Goal: Information Seeking & Learning: Find specific fact

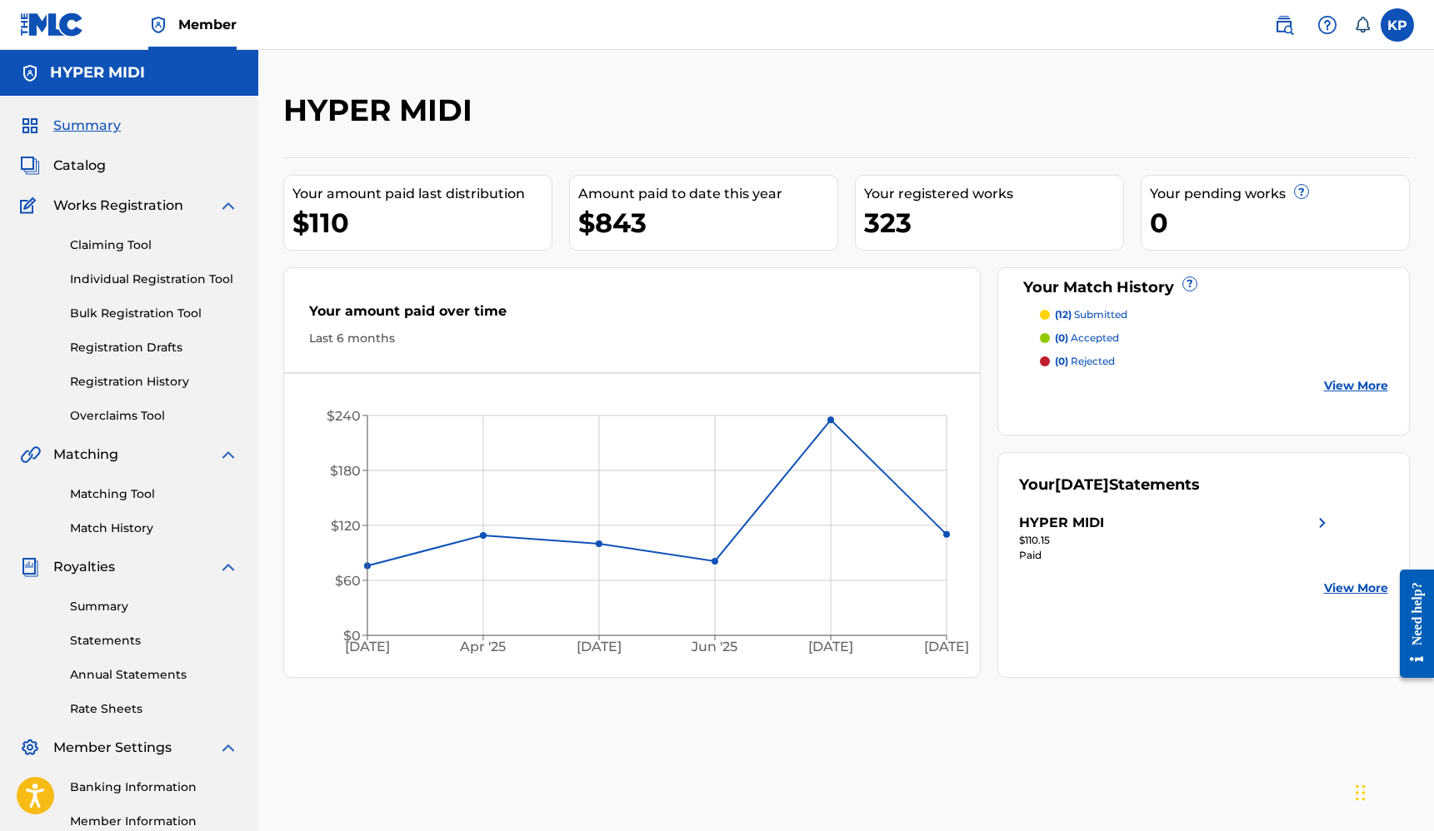
click at [83, 167] on span "Catalog" at bounding box center [79, 166] width 52 height 20
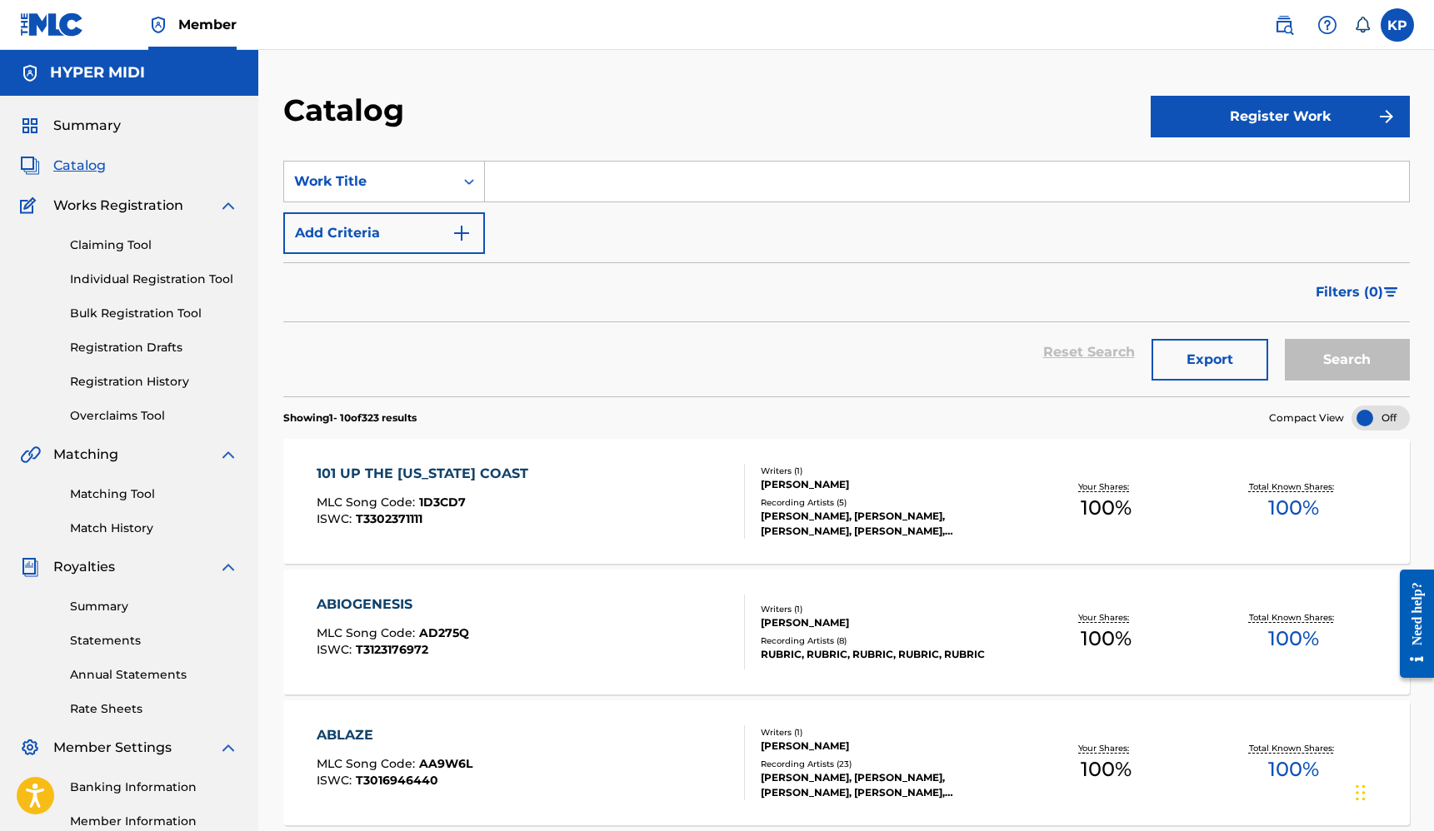
click at [546, 182] on input "Search Form" at bounding box center [947, 182] width 924 height 40
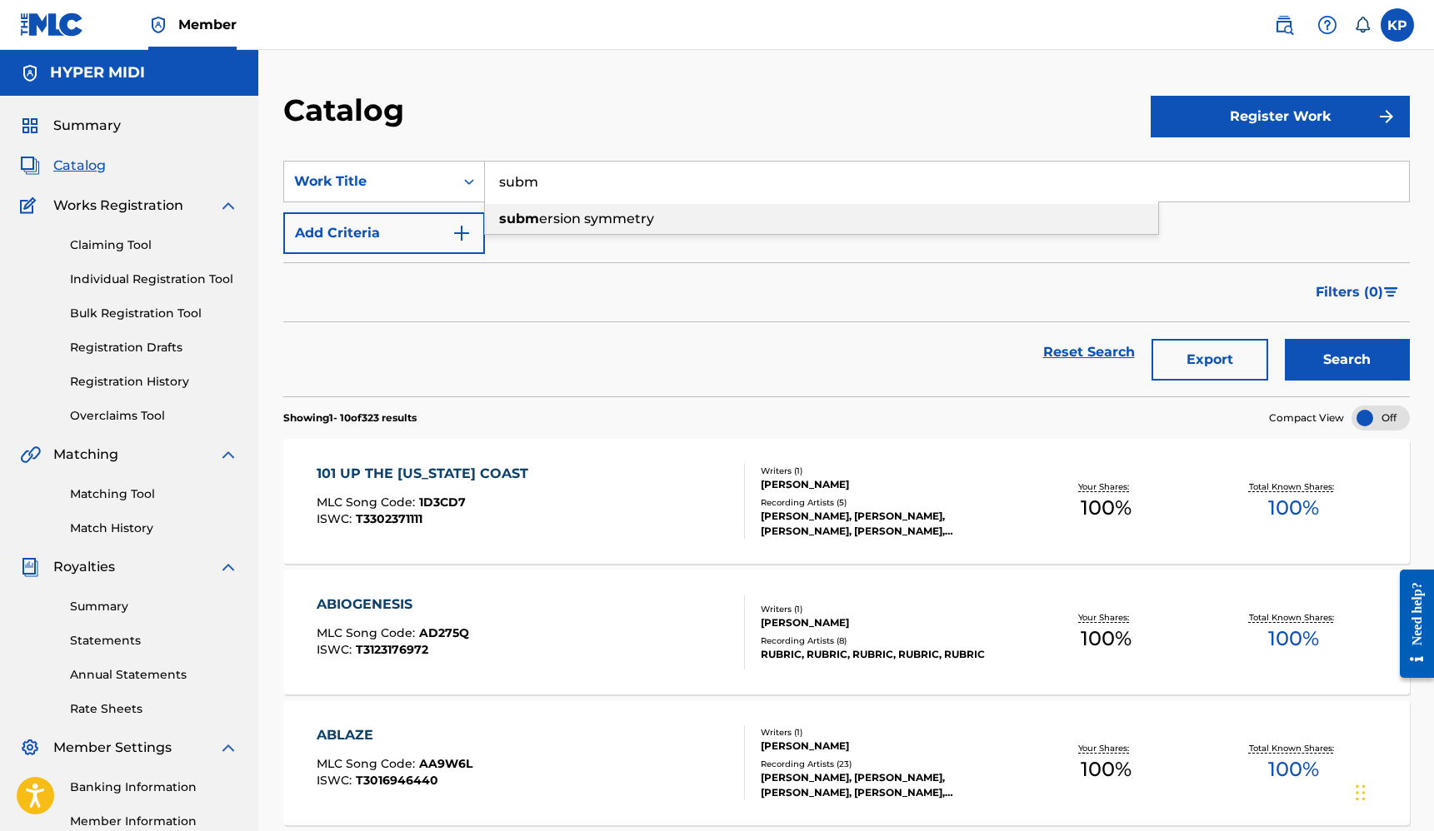
click at [542, 211] on span "ersion symmetry" at bounding box center [596, 219] width 115 height 16
type input "submersion symmetry"
click at [1284, 339] on button "Search" at bounding box center [1346, 360] width 125 height 42
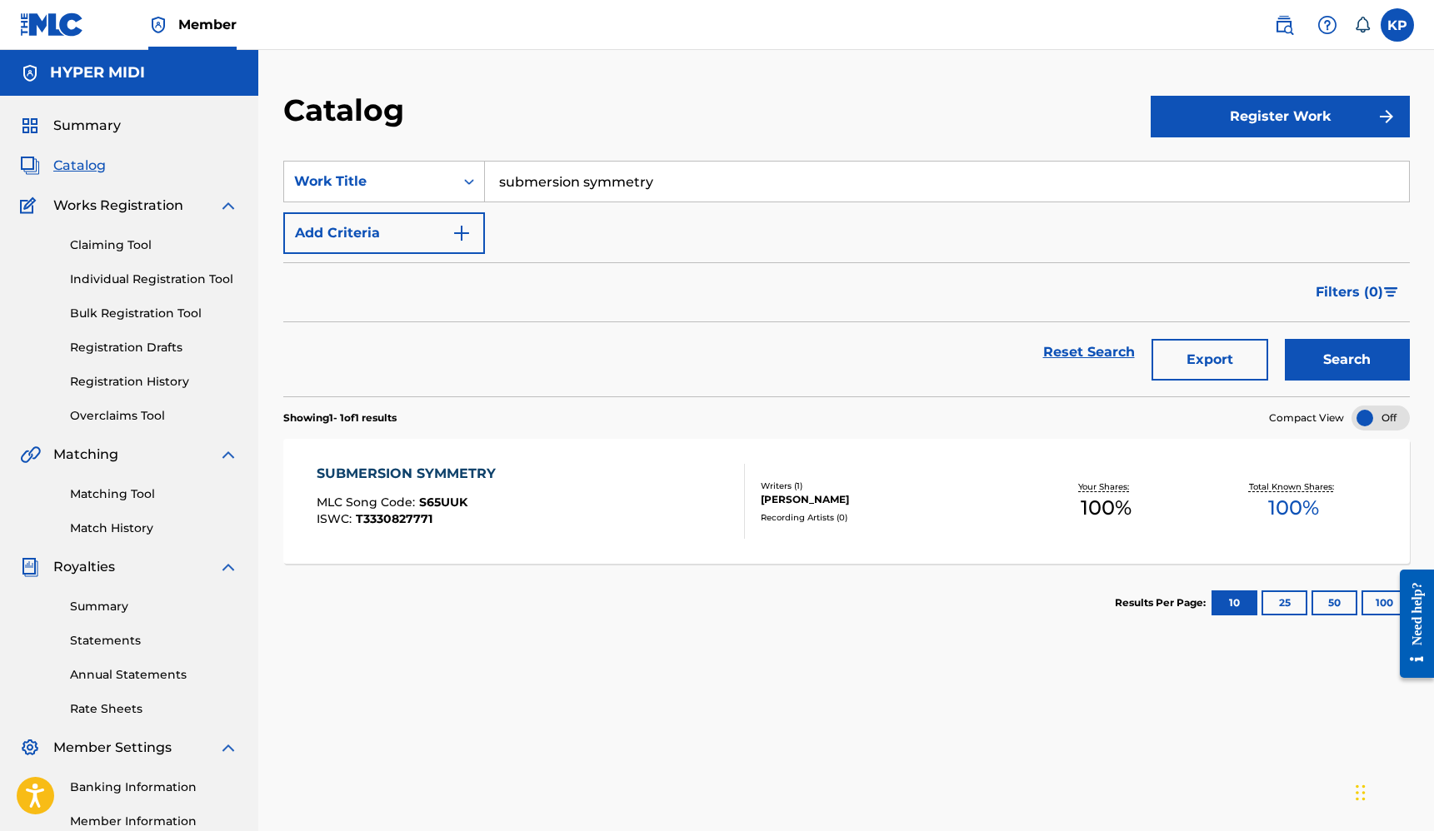
click at [429, 474] on div "SUBMERSION SYMMETRY" at bounding box center [410, 474] width 187 height 20
